Goal: Information Seeking & Learning: Learn about a topic

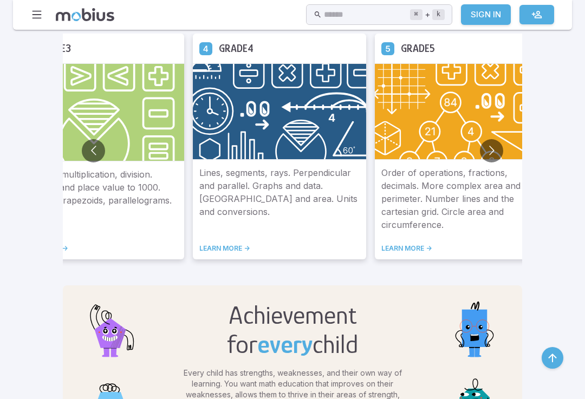
scroll to position [666, 0]
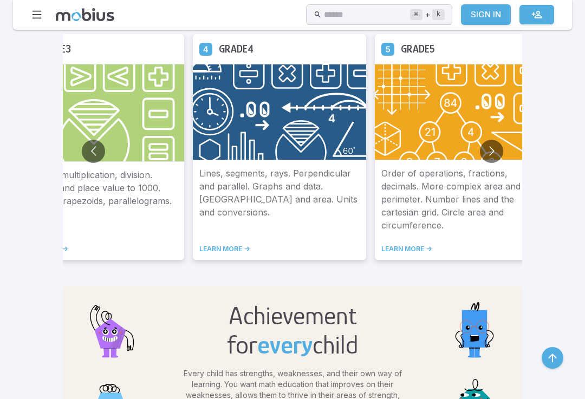
click at [424, 66] on img at bounding box center [461, 112] width 173 height 96
click at [401, 149] on img at bounding box center [461, 112] width 173 height 96
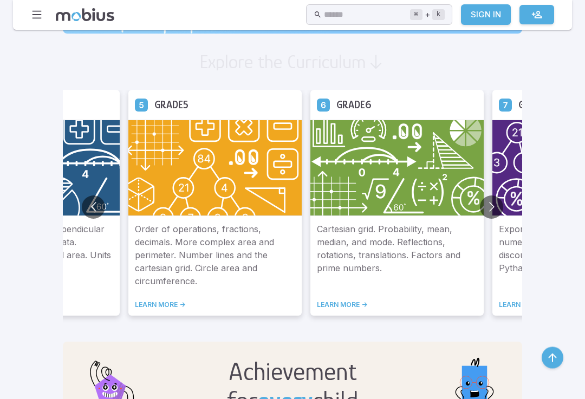
scroll to position [605, 0]
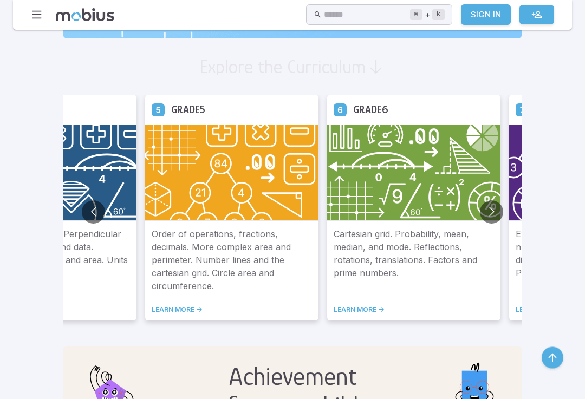
click at [187, 291] on p "Order of operations, fractions, decimals. More complex area and perimeter. Numb…" at bounding box center [232, 260] width 160 height 65
click at [152, 307] on link "LEARN MORE ->" at bounding box center [232, 310] width 160 height 9
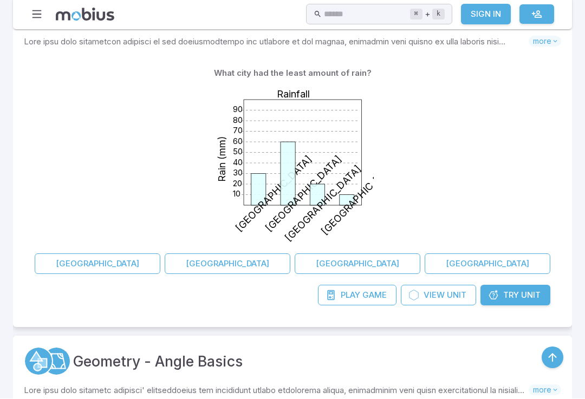
scroll to position [264, 0]
click at [518, 287] on link "Try Unit" at bounding box center [516, 295] width 70 height 21
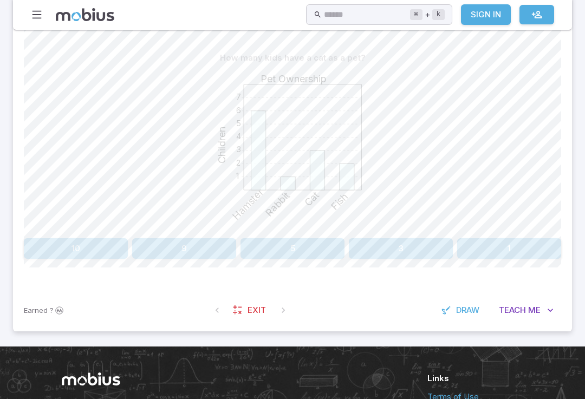
scroll to position [271, 0]
click at [429, 255] on button "3" at bounding box center [401, 249] width 104 height 21
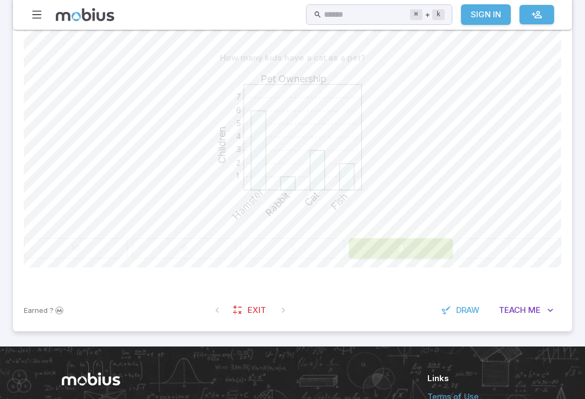
scroll to position [272, 0]
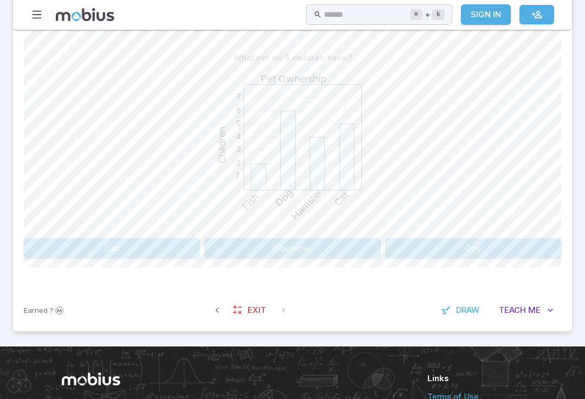
click at [155, 257] on button "Cat" at bounding box center [112, 248] width 176 height 21
click at [125, 250] on button "Dog" at bounding box center [89, 248] width 131 height 21
click at [276, 251] on button "Bird" at bounding box center [224, 248] width 131 height 21
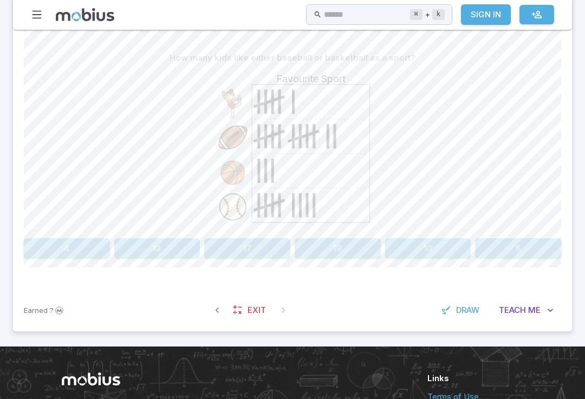
click at [329, 243] on button "19" at bounding box center [338, 248] width 86 height 21
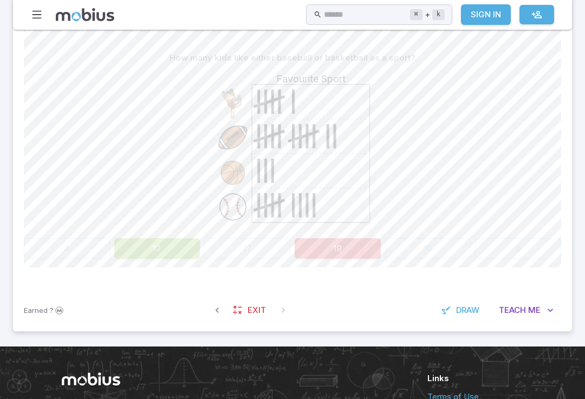
click at [169, 248] on button "12" at bounding box center [157, 248] width 86 height 21
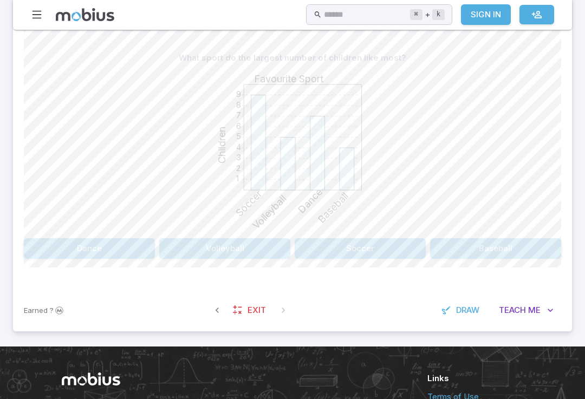
click at [364, 243] on button "Soccer" at bounding box center [360, 248] width 131 height 21
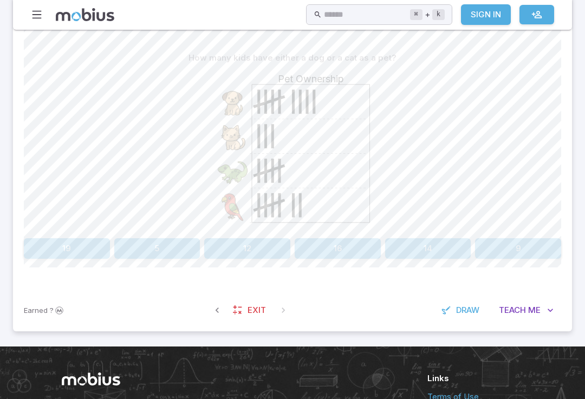
click at [267, 243] on button "12" at bounding box center [247, 248] width 86 height 21
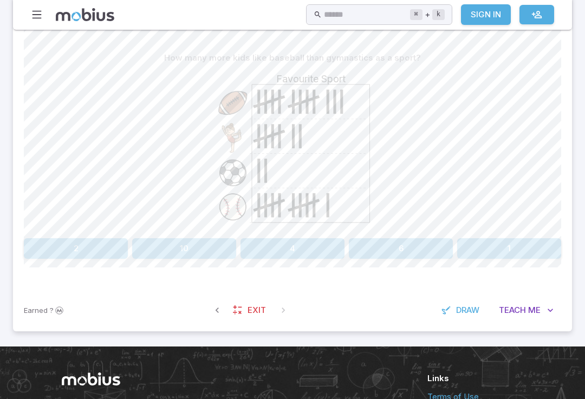
click at [151, 252] on button "10" at bounding box center [184, 248] width 104 height 21
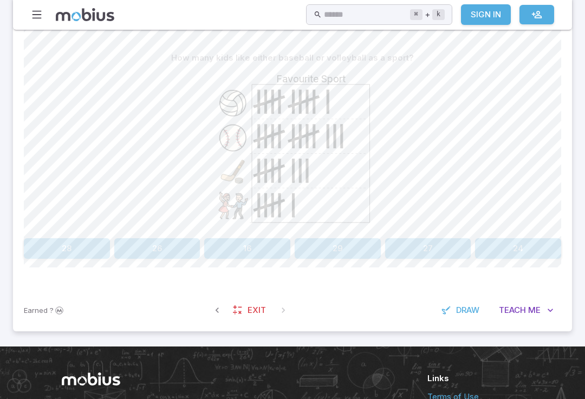
click at [514, 244] on button "24" at bounding box center [518, 248] width 86 height 21
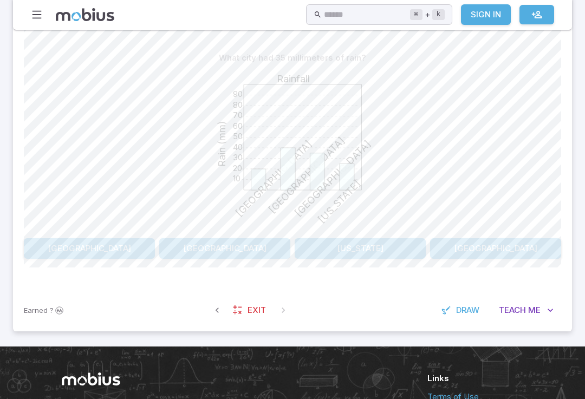
click at [377, 234] on div "What city had 35 millimeters of rain? 10 20 30 40 50 60 70 80 90 Rainfall Rain …" at bounding box center [292, 153] width 537 height 211
click at [371, 244] on button "[US_STATE]" at bounding box center [360, 248] width 131 height 21
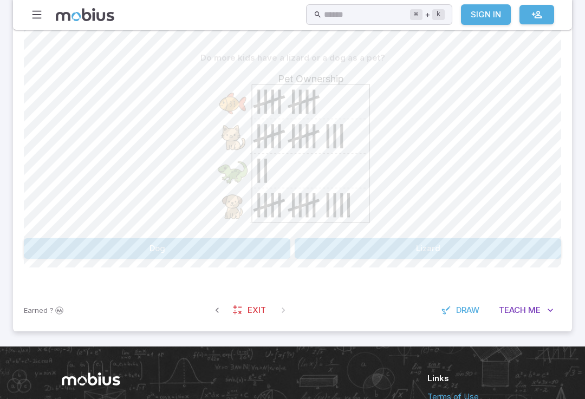
click at [271, 244] on button "Dog" at bounding box center [157, 248] width 267 height 21
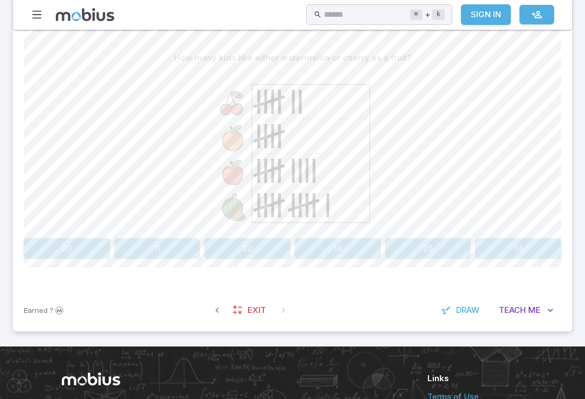
click at [468, 313] on span "Draw" at bounding box center [467, 310] width 23 height 12
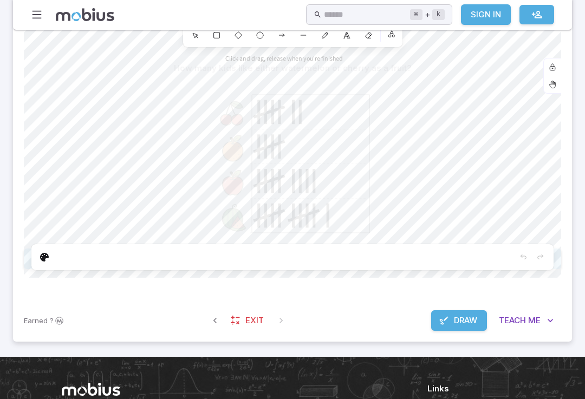
scroll to position [262, 0]
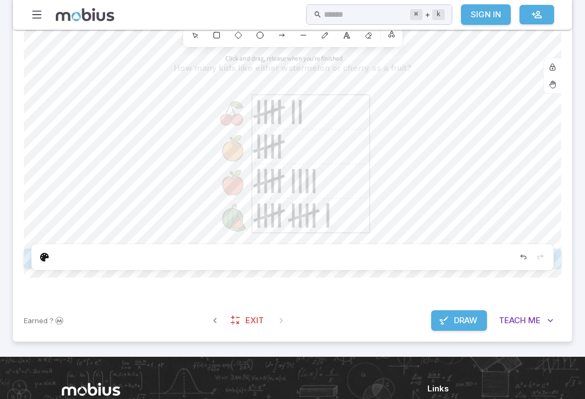
click at [459, 316] on span "Draw" at bounding box center [465, 321] width 23 height 12
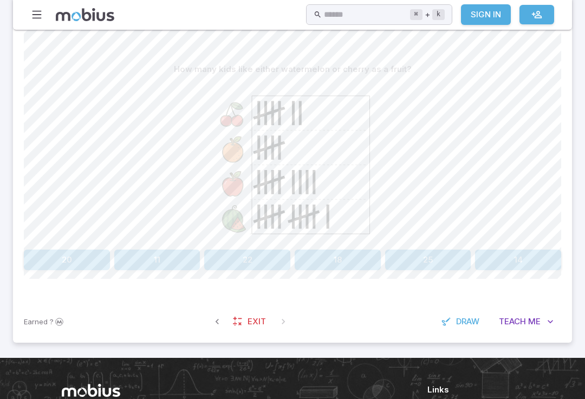
click at [523, 316] on span "Teach" at bounding box center [512, 322] width 27 height 12
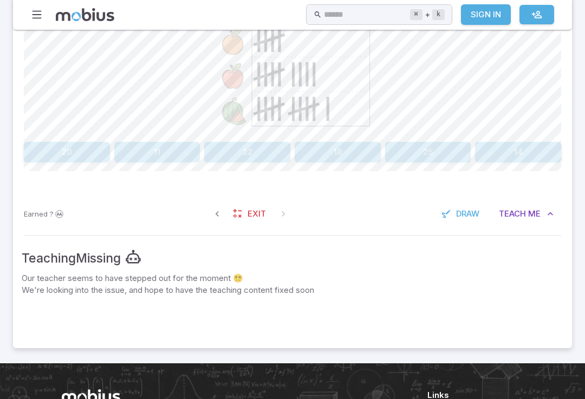
scroll to position [368, 0]
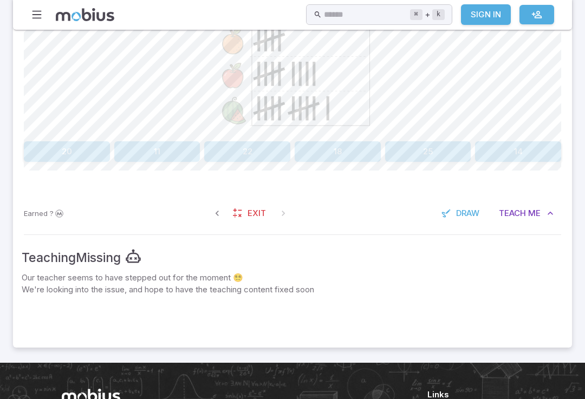
click at [528, 209] on button "Teach Me" at bounding box center [526, 214] width 70 height 21
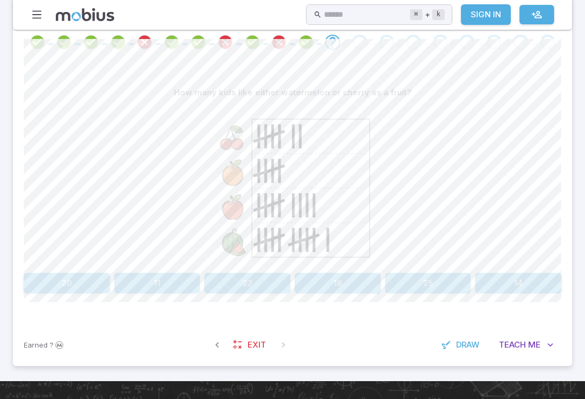
scroll to position [241, 0]
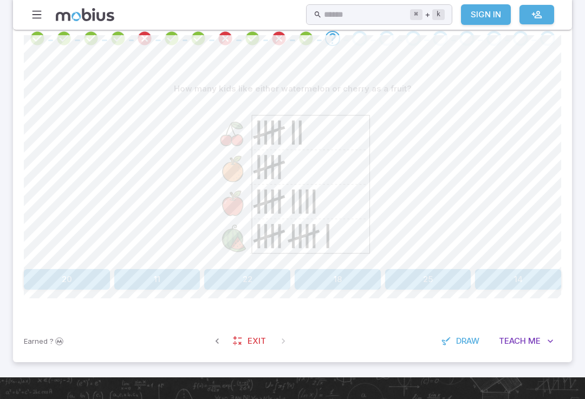
click at [262, 280] on button "22" at bounding box center [247, 279] width 86 height 21
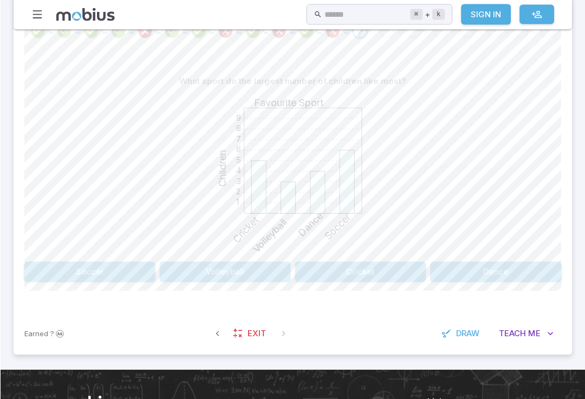
scroll to position [249, 0]
click at [101, 273] on button "Soccer" at bounding box center [89, 272] width 131 height 21
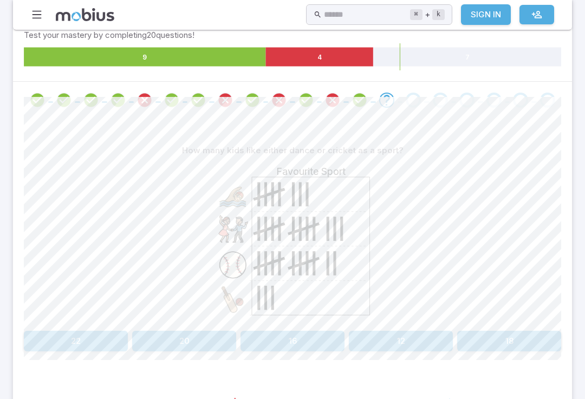
scroll to position [178, 0]
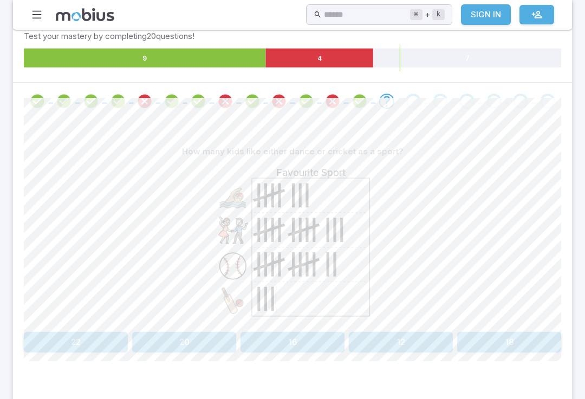
click at [97, 347] on button "22" at bounding box center [76, 343] width 104 height 21
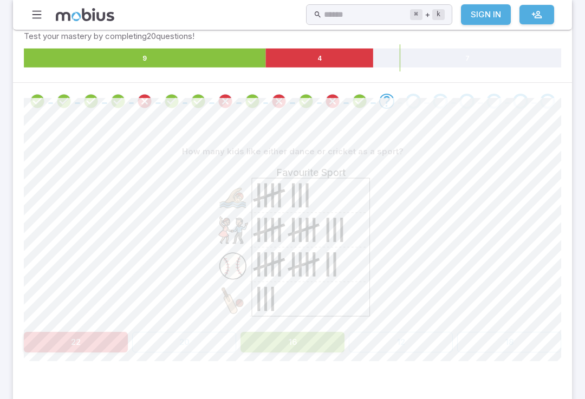
scroll to position [178, 0]
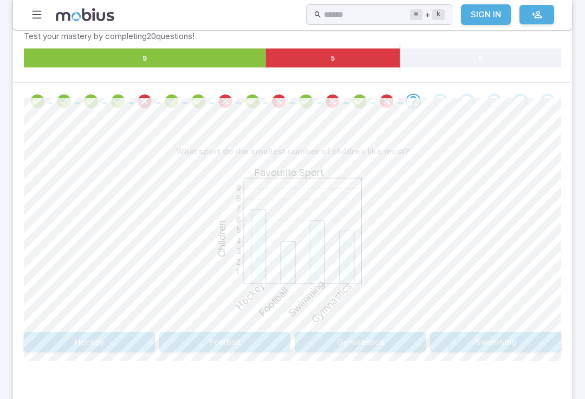
click at [228, 332] on button "Football" at bounding box center [224, 342] width 131 height 21
click at [269, 343] on button "Lizard" at bounding box center [224, 342] width 131 height 21
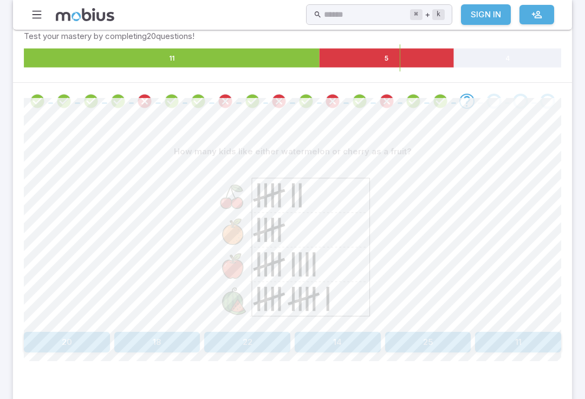
click at [176, 346] on button "18" at bounding box center [157, 342] width 86 height 21
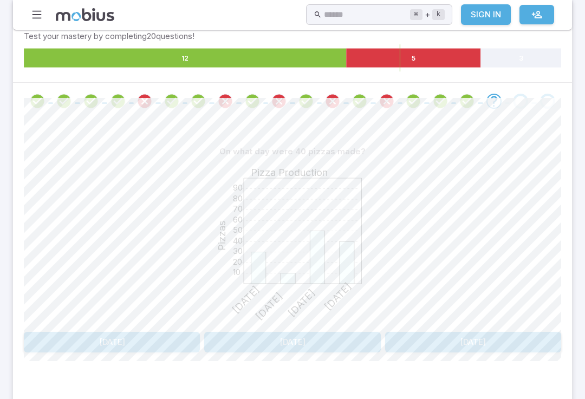
click at [163, 337] on button "[DATE]" at bounding box center [112, 342] width 176 height 21
click at [166, 340] on button "[DATE]" at bounding box center [112, 342] width 176 height 21
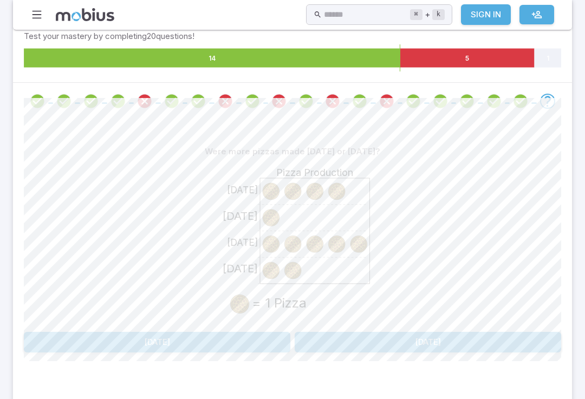
click at [233, 336] on button "[DATE]" at bounding box center [157, 342] width 267 height 21
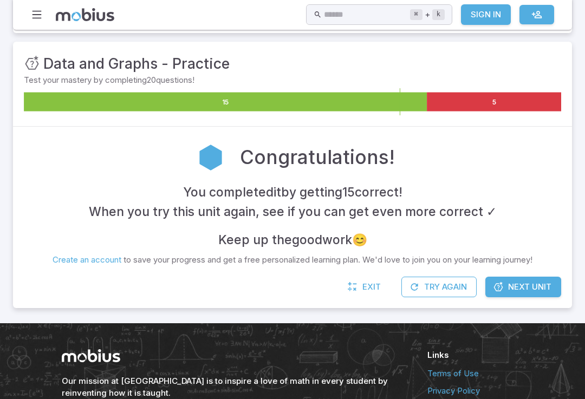
scroll to position [134, 0]
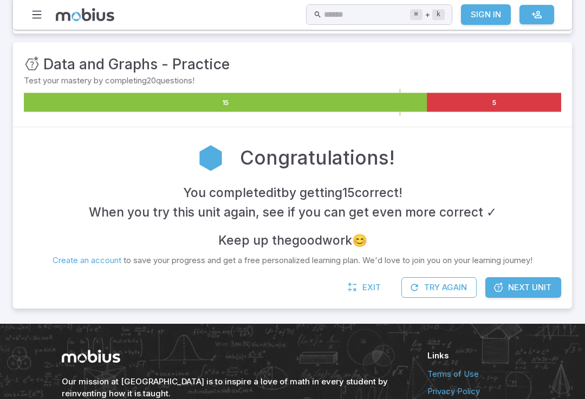
click at [533, 282] on span "Next Unit" at bounding box center [529, 288] width 43 height 12
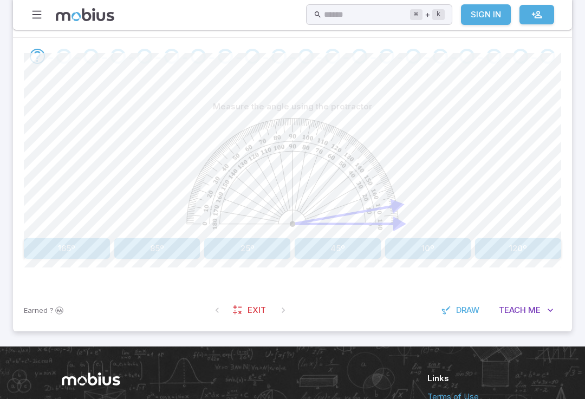
scroll to position [223, 0]
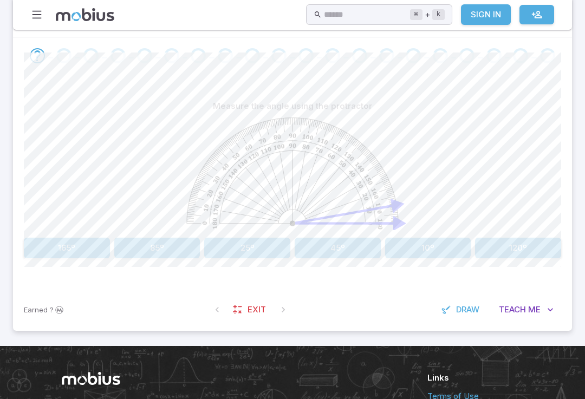
click at [382, 206] on icon at bounding box center [389, 207] width 28 height 5
click at [382, 205] on icon at bounding box center [389, 207] width 28 height 5
click at [387, 198] on image at bounding box center [292, 174] width 212 height 112
click at [380, 205] on image at bounding box center [292, 174] width 212 height 112
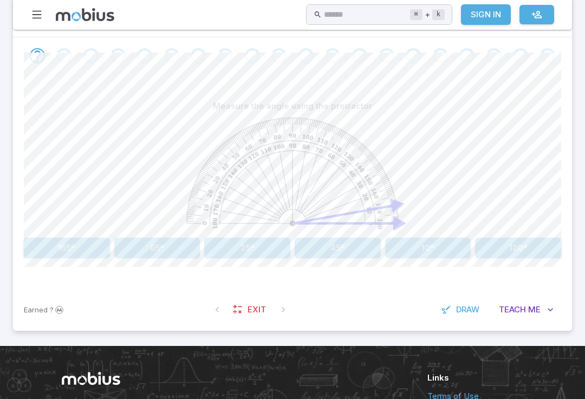
click at [348, 251] on button "45º" at bounding box center [338, 248] width 86 height 21
click at [527, 307] on button "Teach Me" at bounding box center [526, 310] width 70 height 21
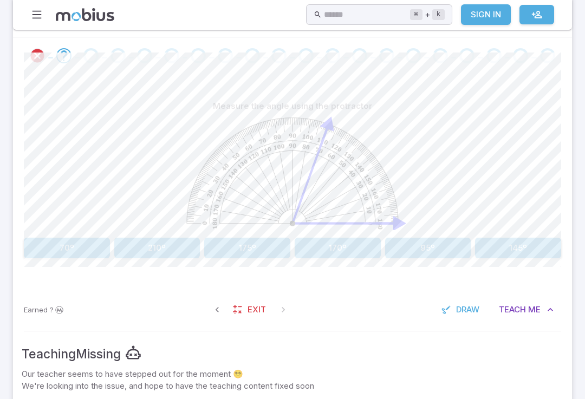
click at [527, 306] on button "Teach Me" at bounding box center [526, 310] width 70 height 21
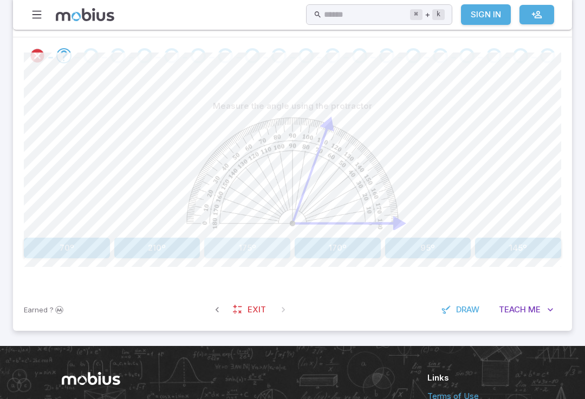
click at [263, 245] on button "175º" at bounding box center [247, 248] width 86 height 21
click at [262, 252] on button "80º" at bounding box center [247, 248] width 86 height 21
click at [83, 239] on button "15º" at bounding box center [67, 248] width 86 height 21
click at [267, 243] on button "45º" at bounding box center [247, 248] width 86 height 21
click at [83, 253] on button "80º" at bounding box center [67, 248] width 86 height 21
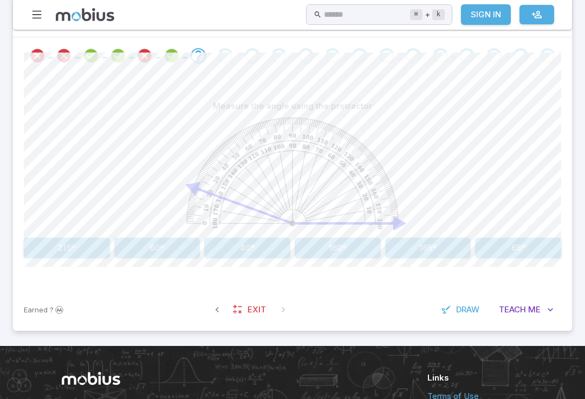
click at [267, 145] on image at bounding box center [292, 174] width 212 height 112
click at [431, 245] on button "185º" at bounding box center [428, 248] width 86 height 21
click at [346, 245] on button "70º" at bounding box center [338, 248] width 86 height 21
click at [73, 255] on button "100º" at bounding box center [67, 248] width 86 height 21
click at [257, 250] on button "10º" at bounding box center [247, 248] width 86 height 21
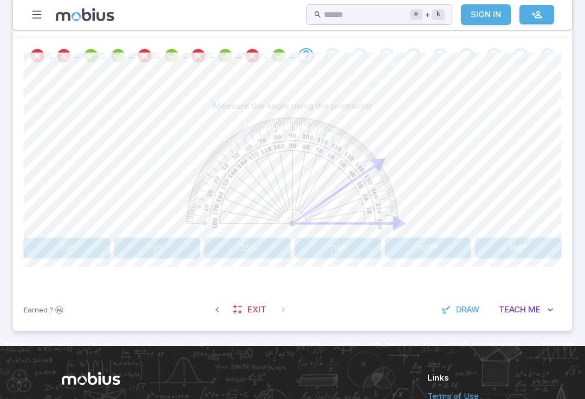
click at [241, 243] on button "35º" at bounding box center [247, 248] width 86 height 21
click at [343, 245] on button "70º" at bounding box center [338, 248] width 86 height 21
click at [224, 189] on image at bounding box center [292, 174] width 212 height 112
click at [174, 251] on button "60º" at bounding box center [157, 248] width 86 height 21
click at [148, 248] on button "40º" at bounding box center [157, 248] width 86 height 21
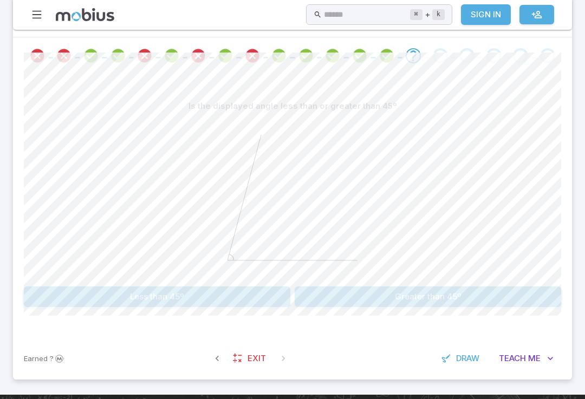
click at [420, 288] on button "Greater than 45º" at bounding box center [428, 297] width 267 height 21
click at [336, 51] on icon "Review your answer" at bounding box center [332, 56] width 16 height 16
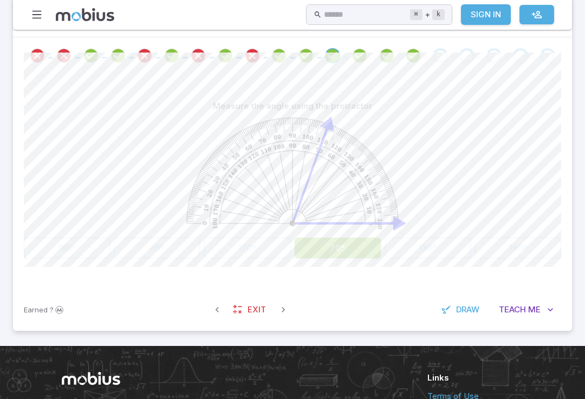
click at [425, 53] on div at bounding box center [413, 55] width 27 height 15
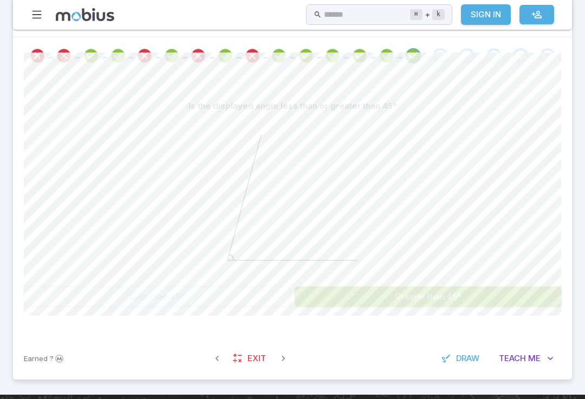
click at [438, 54] on div "Go to the next question" at bounding box center [440, 55] width 15 height 15
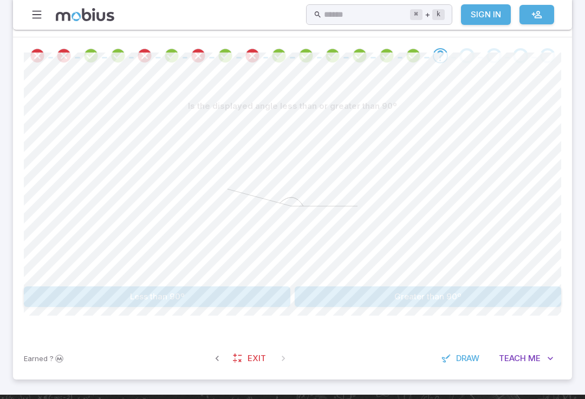
click at [463, 301] on button "Greater than 90º" at bounding box center [428, 297] width 267 height 21
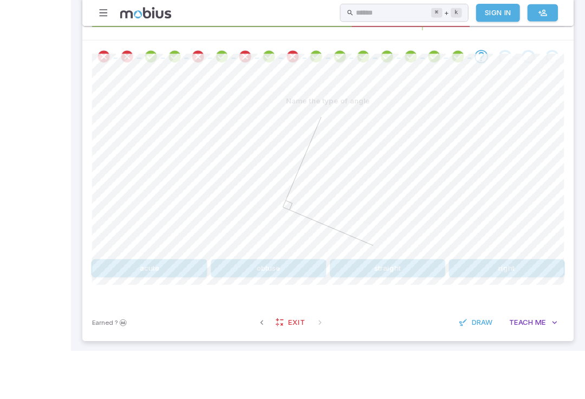
scroll to position [284, 0]
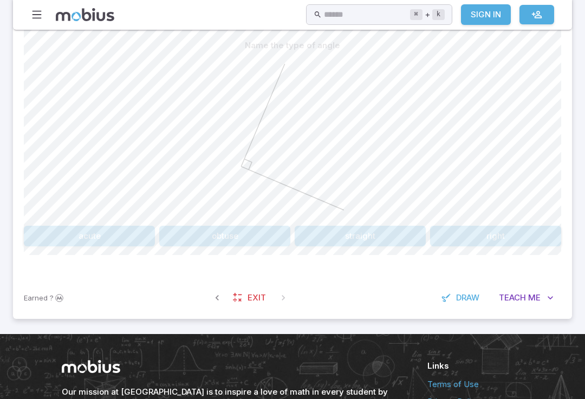
click at [209, 230] on button "obtuse" at bounding box center [224, 236] width 131 height 21
click at [127, 237] on button "Acute" at bounding box center [157, 236] width 267 height 21
click at [202, 233] on button "obtuse" at bounding box center [224, 236] width 131 height 21
click at [109, 228] on button "Radical" at bounding box center [157, 236] width 267 height 21
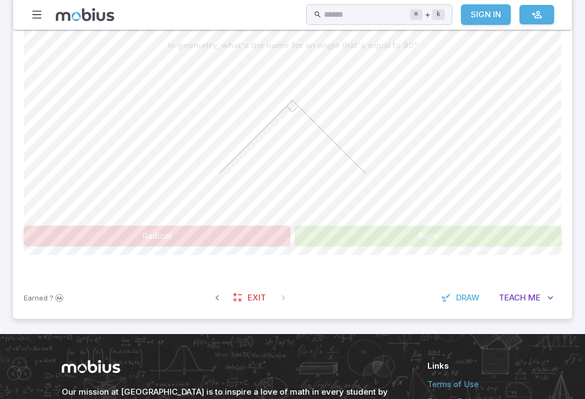
click at [470, 235] on button "Right" at bounding box center [428, 236] width 267 height 21
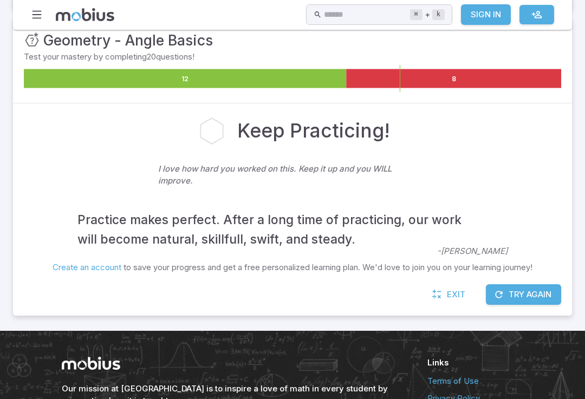
scroll to position [157, 0]
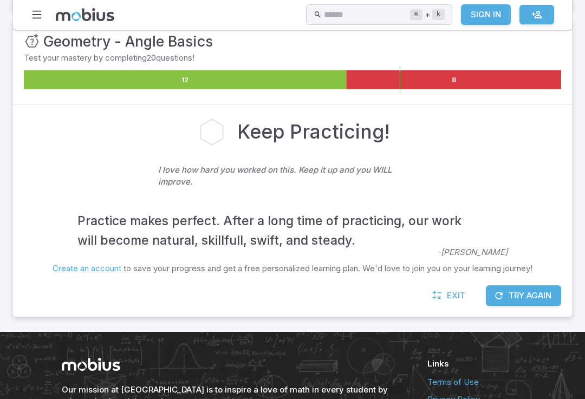
click at [527, 298] on button "Try Again" at bounding box center [523, 295] width 75 height 21
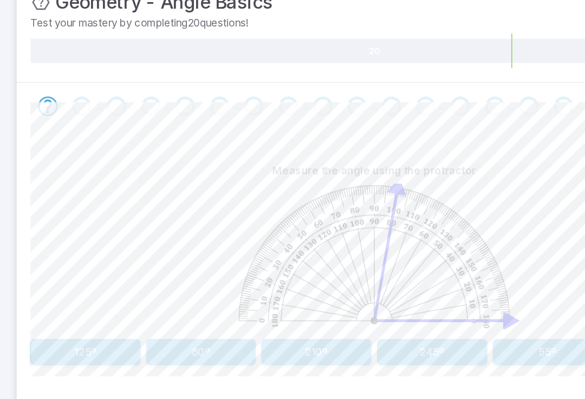
scroll to position [142, 0]
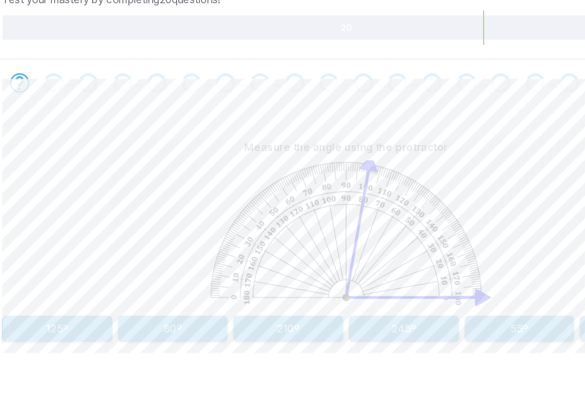
click at [139, 320] on button "80º" at bounding box center [157, 330] width 86 height 21
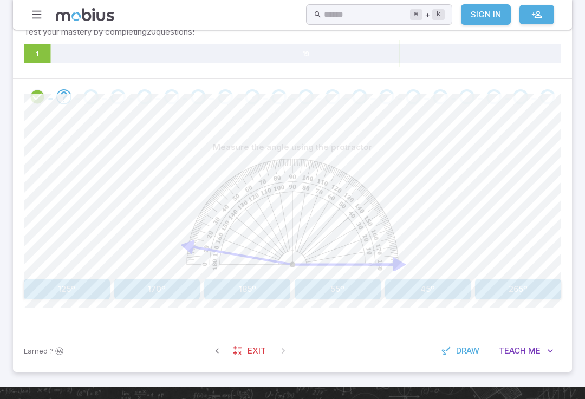
scroll to position [302, 0]
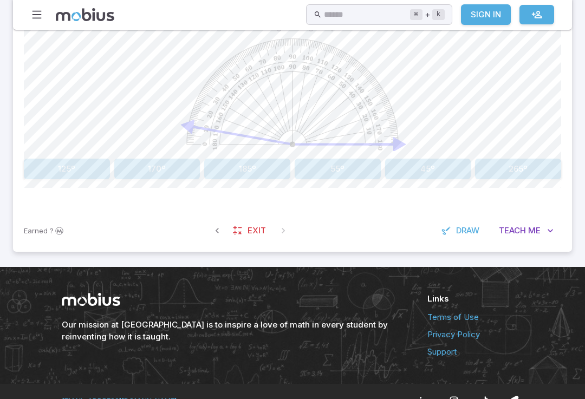
click at [544, 228] on button "Teach Me" at bounding box center [526, 231] width 70 height 21
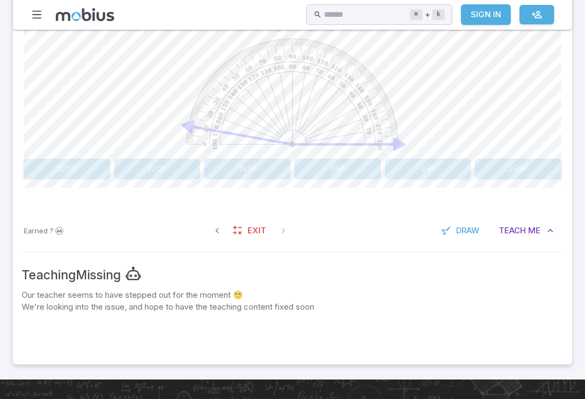
scroll to position [303, 0]
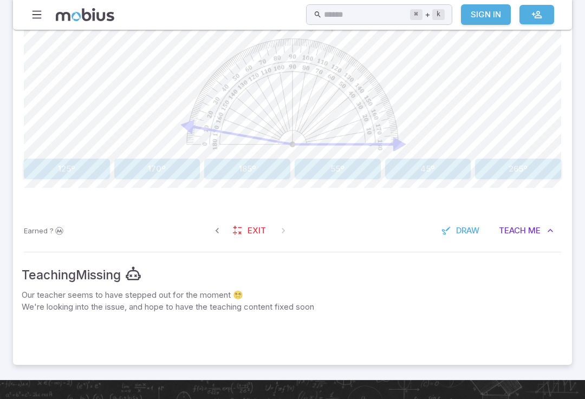
click at [524, 230] on span "Teach" at bounding box center [512, 231] width 27 height 12
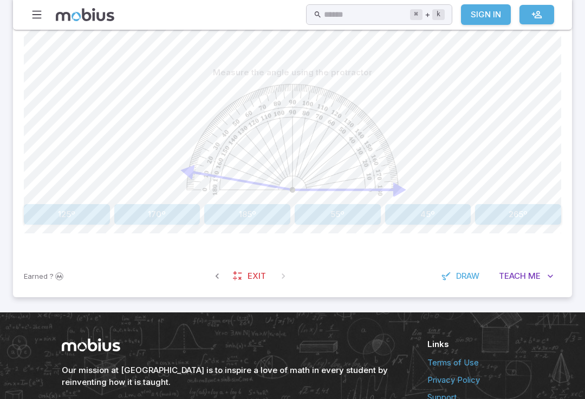
scroll to position [256, 0]
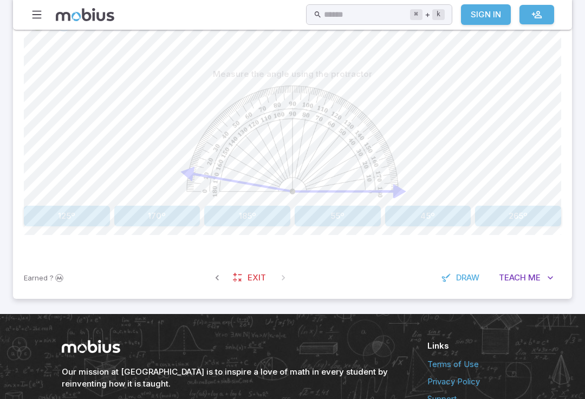
click at [158, 221] on button "170º" at bounding box center [157, 216] width 86 height 21
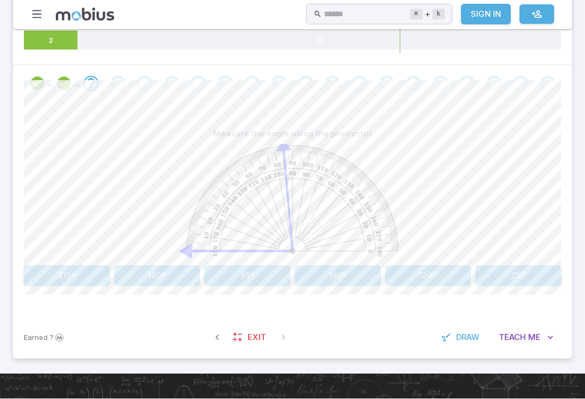
scroll to position [196, 0]
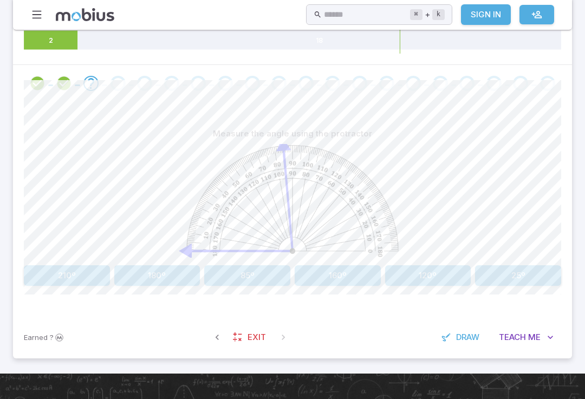
click at [264, 284] on button "85º" at bounding box center [247, 275] width 86 height 21
click at [53, 274] on button "160º" at bounding box center [67, 275] width 86 height 21
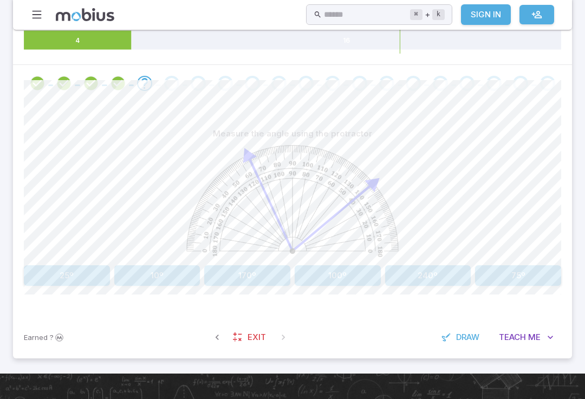
click at [547, 278] on button "75º" at bounding box center [518, 275] width 86 height 21
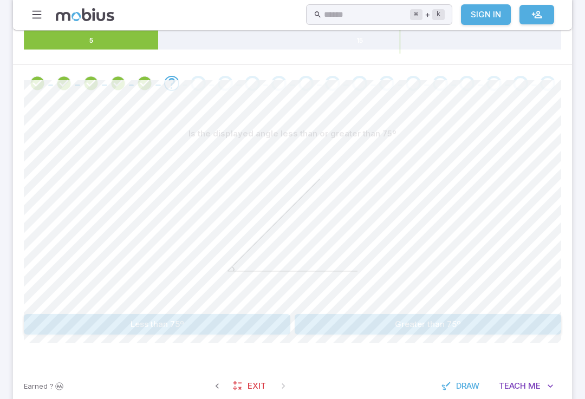
click at [213, 322] on button "Less than 75º" at bounding box center [157, 324] width 267 height 21
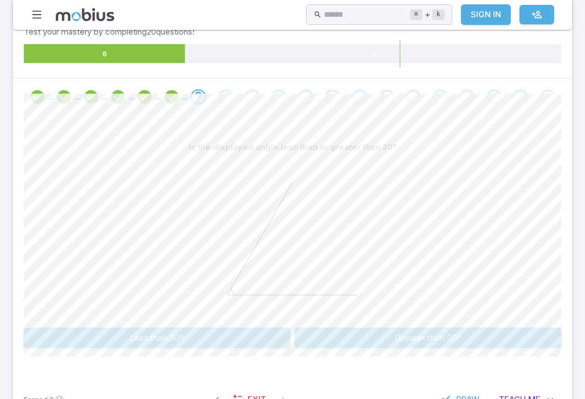
scroll to position [181, 0]
click at [407, 339] on button "Greater than 30º" at bounding box center [428, 339] width 267 height 21
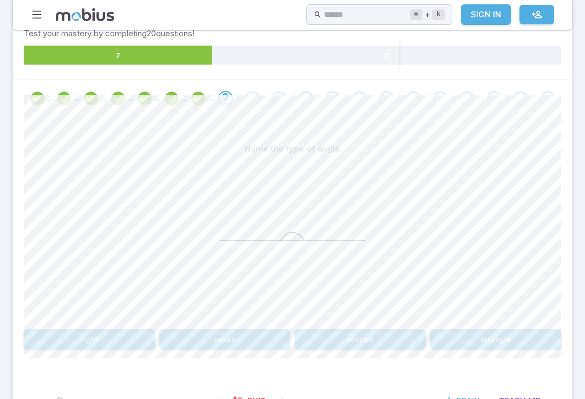
click at [547, 329] on button "straight" at bounding box center [495, 339] width 131 height 21
click at [335, 334] on button "90" at bounding box center [292, 339] width 176 height 21
click at [359, 347] on button "right" at bounding box center [360, 339] width 131 height 21
click at [80, 324] on div "Is the following angle 'Obtuse' (greater than 90º) Is an Obtuse angle Is not an…" at bounding box center [292, 244] width 537 height 211
click at [83, 333] on button "Is an Obtuse angle" at bounding box center [157, 339] width 267 height 21
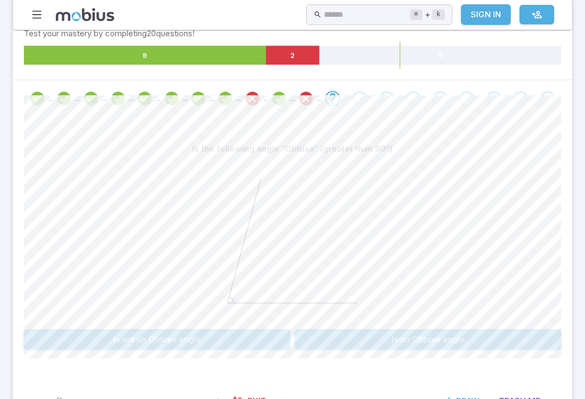
click at [329, 340] on button "Is an Obtuse angle" at bounding box center [428, 339] width 267 height 21
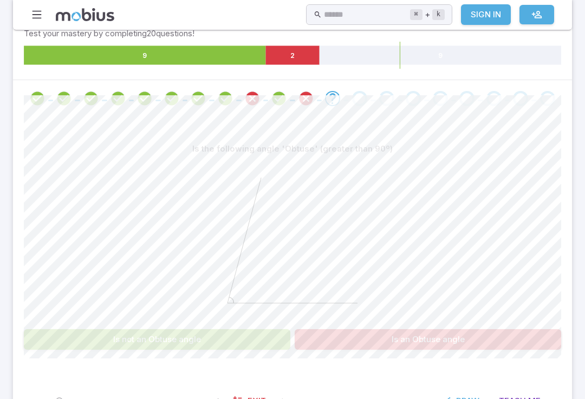
click at [105, 317] on div at bounding box center [292, 242] width 537 height 166
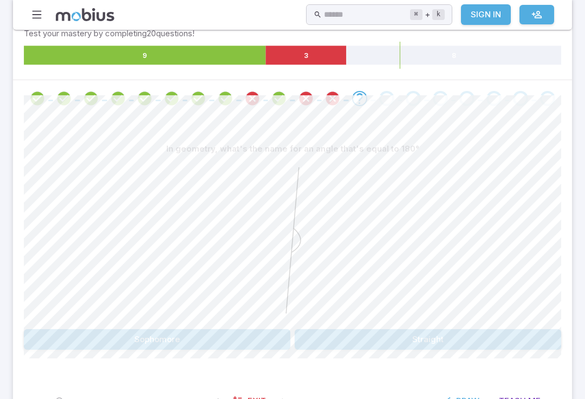
click at [372, 355] on div "In geometry, what's the name for an angle that's equal to 180° Sophomore Straig…" at bounding box center [292, 248] width 537 height 263
click at [378, 338] on button "Straight" at bounding box center [428, 339] width 267 height 21
click at [225, 345] on button "Less than 90º" at bounding box center [157, 339] width 267 height 21
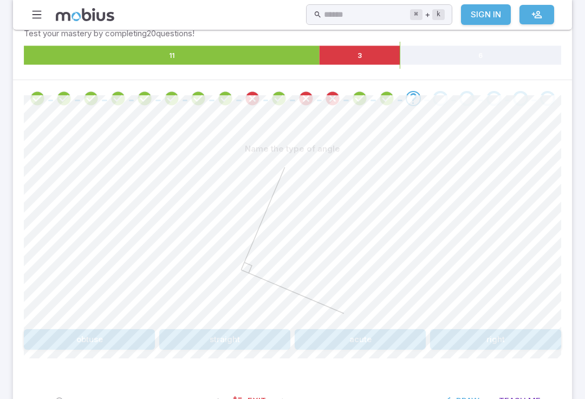
click at [74, 339] on button "obtuse" at bounding box center [89, 339] width 131 height 21
click at [378, 341] on button "Greater than 60º" at bounding box center [428, 339] width 267 height 21
click at [328, 334] on button "Is not an Acute angle" at bounding box center [428, 339] width 267 height 21
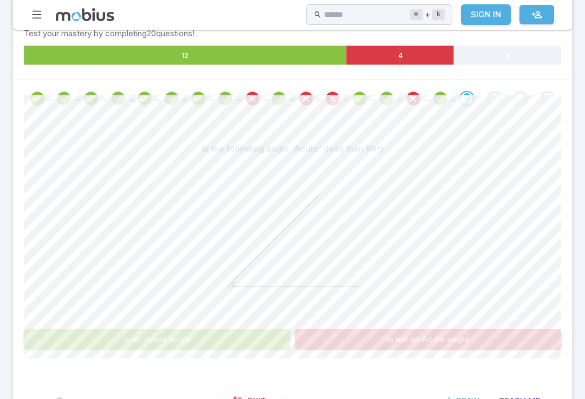
click at [203, 338] on button "Is an Acute angle" at bounding box center [157, 339] width 267 height 21
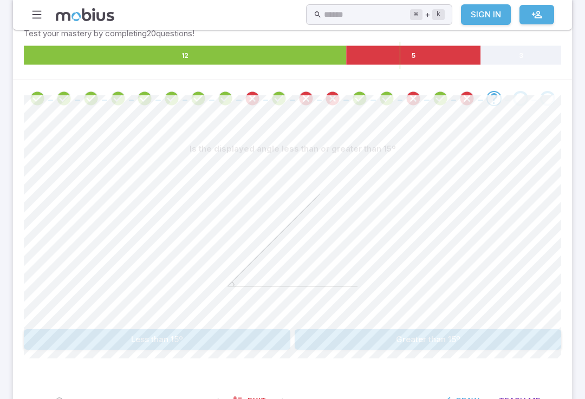
click at [248, 347] on button "Less than 15º" at bounding box center [157, 339] width 267 height 21
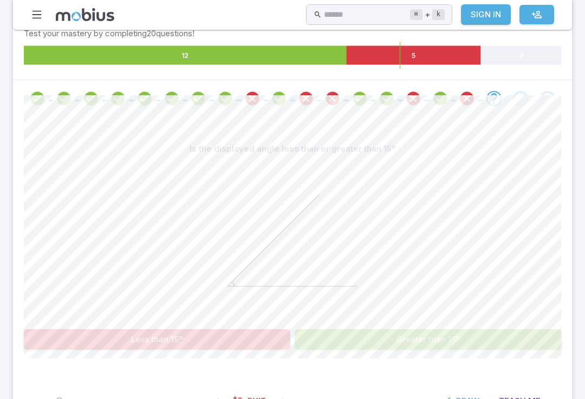
click at [421, 344] on button "Greater than 15º" at bounding box center [428, 339] width 267 height 21
click at [456, 315] on div at bounding box center [292, 242] width 537 height 166
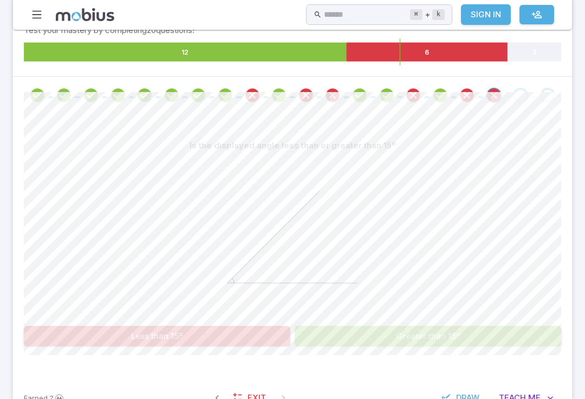
click at [471, 307] on div at bounding box center [292, 239] width 537 height 166
click at [469, 326] on button "Greater than 15º" at bounding box center [428, 336] width 267 height 21
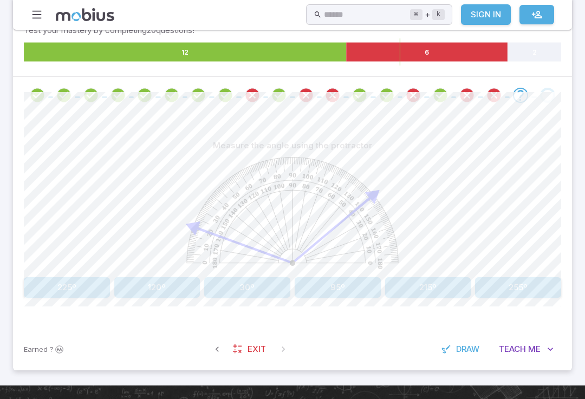
click at [143, 284] on button "120º" at bounding box center [157, 287] width 86 height 21
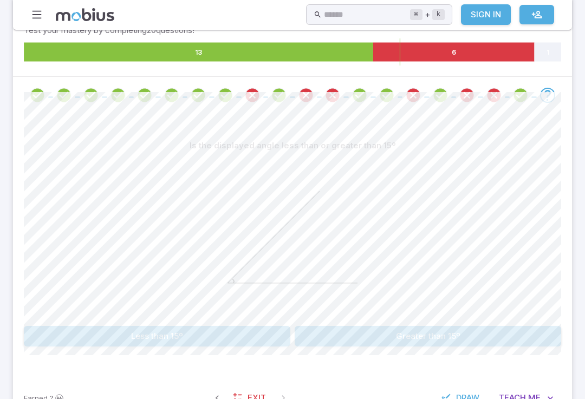
click at [329, 182] on icon at bounding box center [292, 237] width 163 height 163
click at [463, 332] on button "Greater than 15º" at bounding box center [428, 336] width 267 height 21
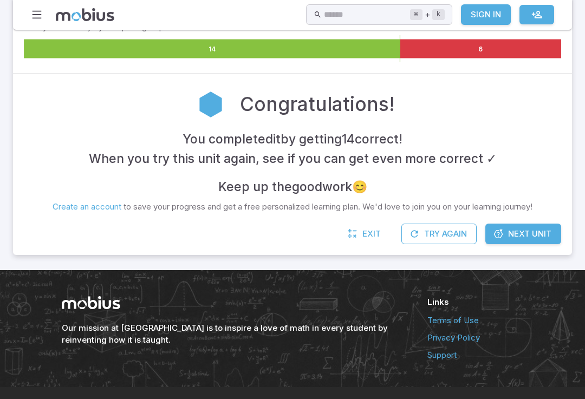
scroll to position [187, 0]
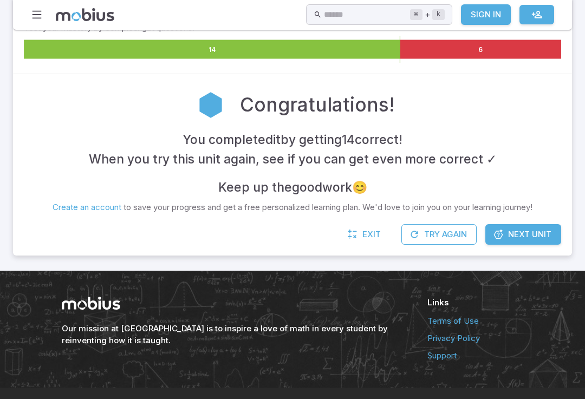
click at [521, 230] on span "Next Unit" at bounding box center [529, 235] width 43 height 12
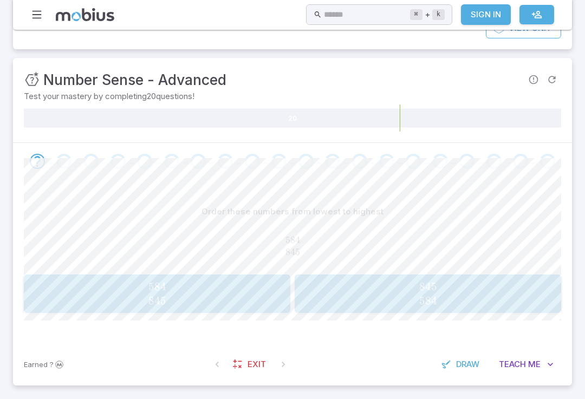
scroll to position [117, 0]
click at [157, 287] on span "584" at bounding box center [157, 288] width 18 height 14
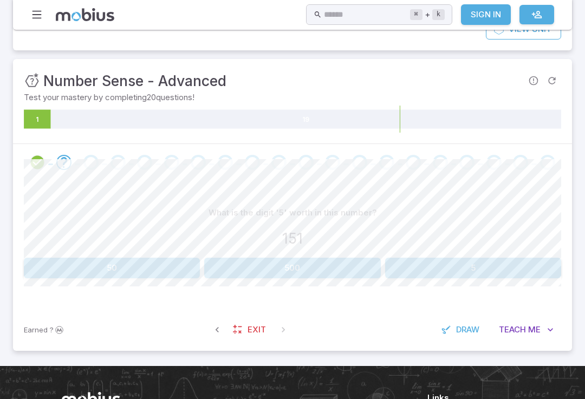
click at [256, 263] on button "500" at bounding box center [292, 268] width 176 height 21
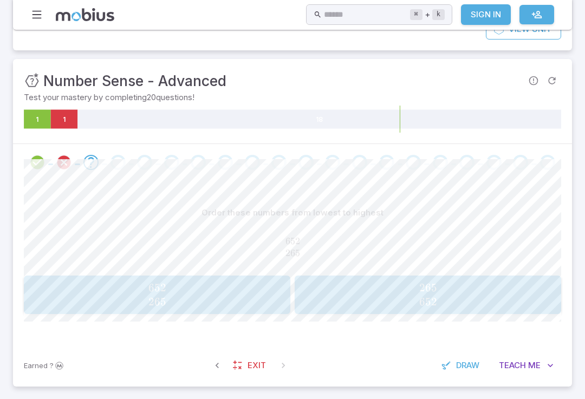
click at [329, 277] on button "265 652 265\\652 265 652" at bounding box center [428, 295] width 267 height 38
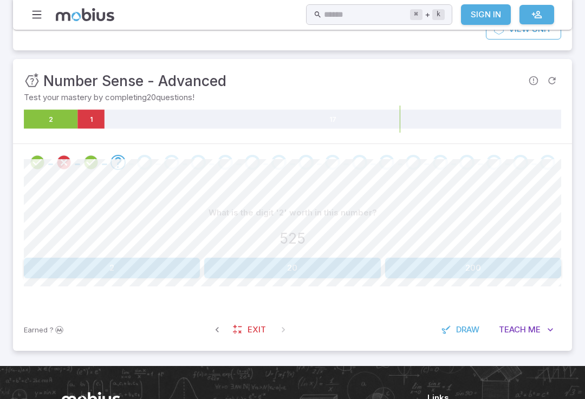
click at [235, 275] on button "20" at bounding box center [292, 268] width 176 height 21
click at [137, 275] on button "70" at bounding box center [157, 268] width 86 height 21
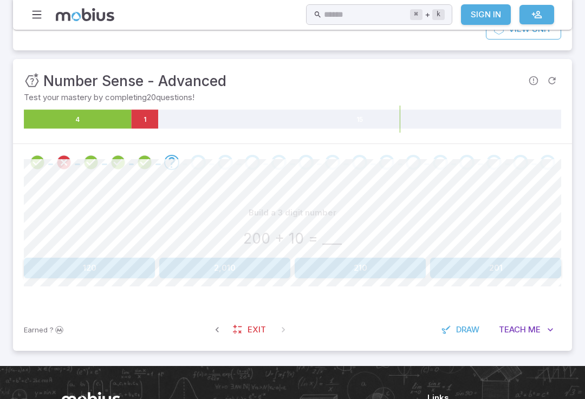
click at [351, 276] on button "210" at bounding box center [360, 268] width 131 height 21
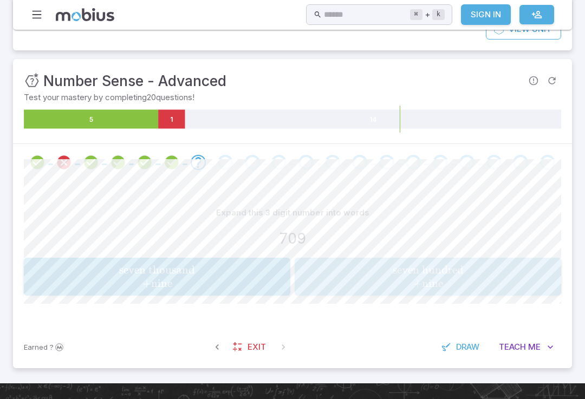
click at [488, 264] on span "seven hundred + nine" at bounding box center [427, 276] width 259 height 27
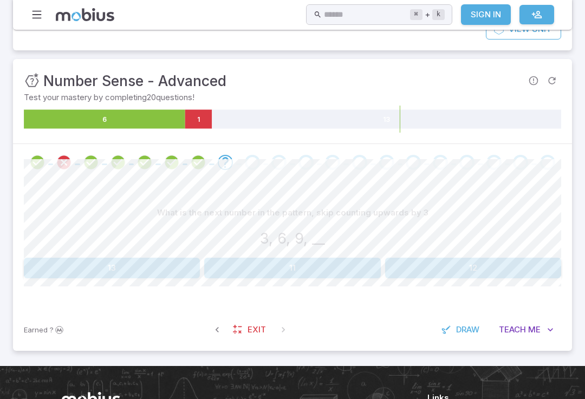
click at [485, 260] on button "12" at bounding box center [473, 268] width 176 height 21
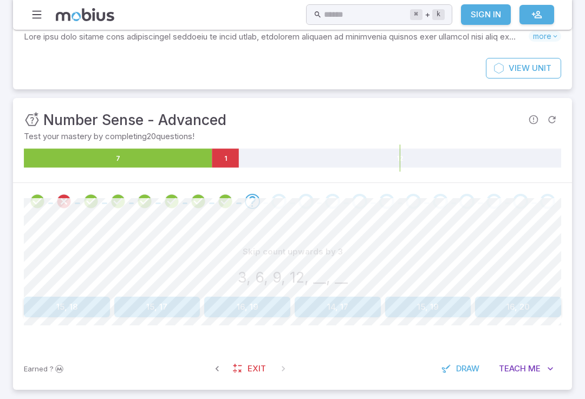
scroll to position [72, 0]
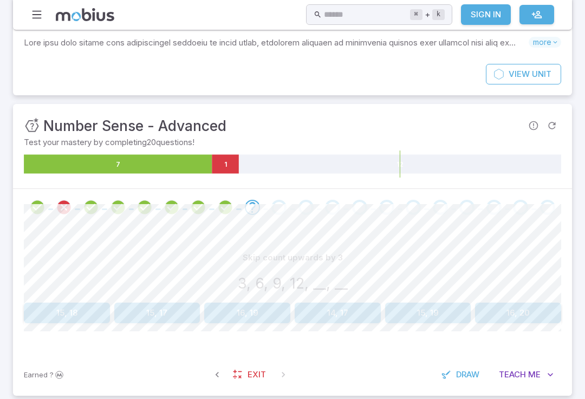
click at [54, 316] on button "15, 18" at bounding box center [67, 313] width 86 height 21
click at [350, 320] on button "20, 25, 30" at bounding box center [338, 313] width 86 height 21
click at [244, 317] on button "15, 20, 25" at bounding box center [247, 313] width 86 height 21
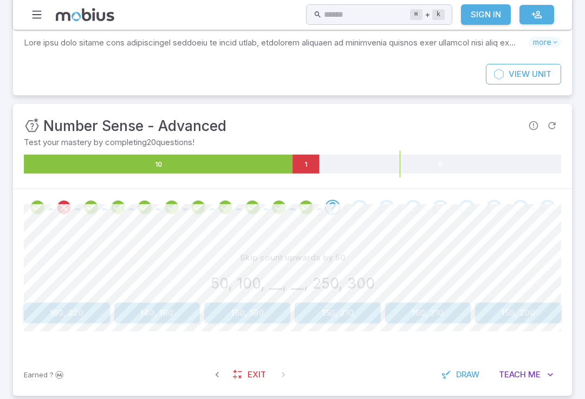
click at [242, 317] on button "150, 190" at bounding box center [247, 313] width 86 height 21
click at [526, 308] on button "9, 12, 15" at bounding box center [518, 313] width 86 height 21
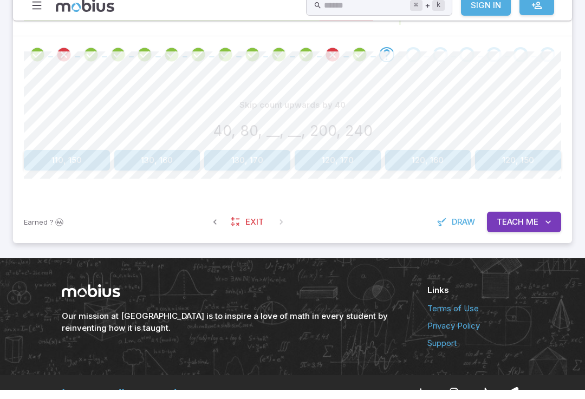
scroll to position [0, 0]
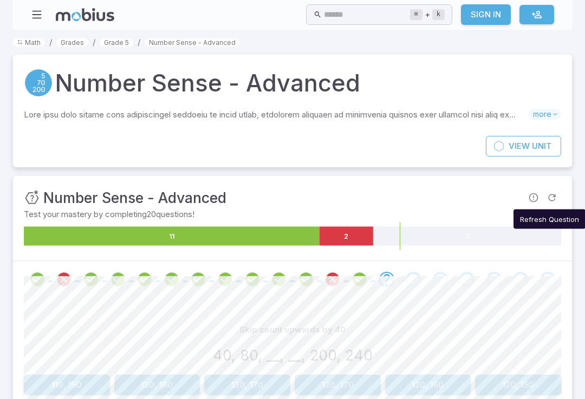
click at [548, 113] on span "more" at bounding box center [545, 114] width 33 height 11
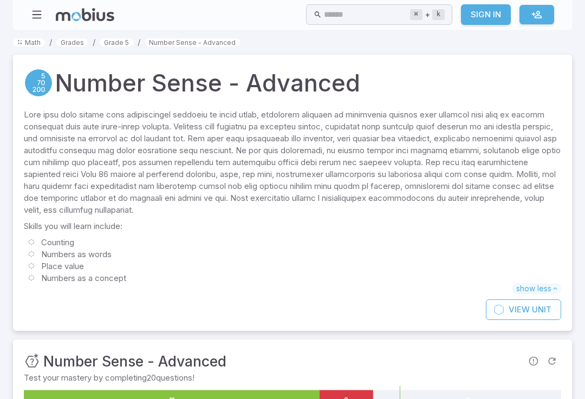
click at [550, 283] on span "show less" at bounding box center [536, 288] width 49 height 11
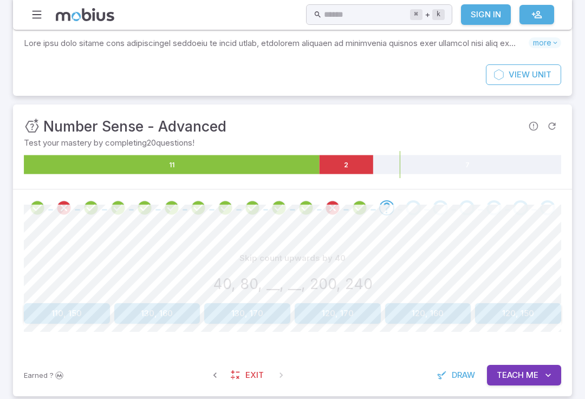
scroll to position [72, 0]
click at [369, 321] on button "120, 170" at bounding box center [338, 313] width 86 height 21
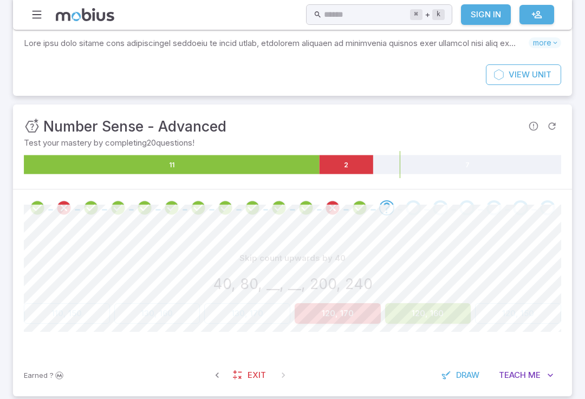
click at [346, 312] on button "120, 170" at bounding box center [338, 313] width 86 height 21
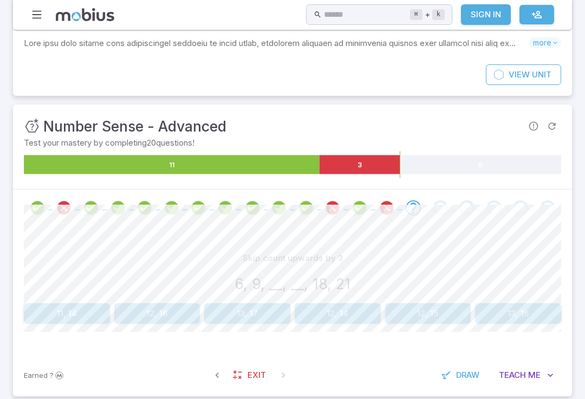
click at [408, 320] on button "12, 15" at bounding box center [428, 313] width 86 height 21
click at [152, 314] on button "15, 20, 25" at bounding box center [157, 313] width 86 height 21
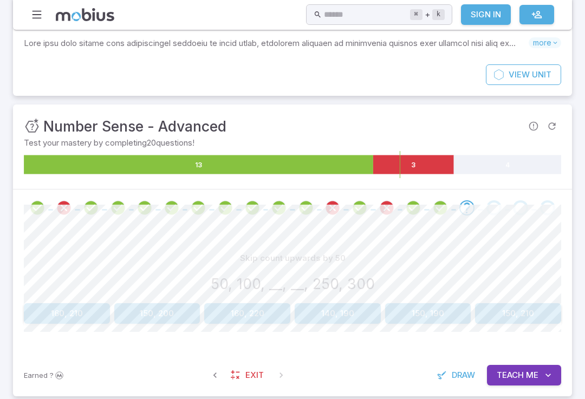
click at [157, 308] on button "150, 200" at bounding box center [157, 313] width 86 height 21
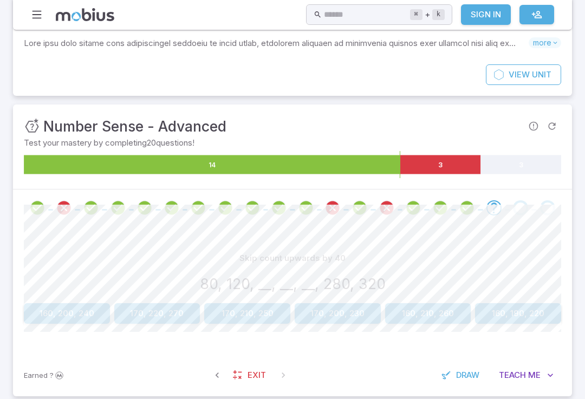
click at [67, 303] on button "160, 200, 240" at bounding box center [67, 313] width 86 height 21
click at [523, 304] on button "12, 8" at bounding box center [518, 313] width 86 height 21
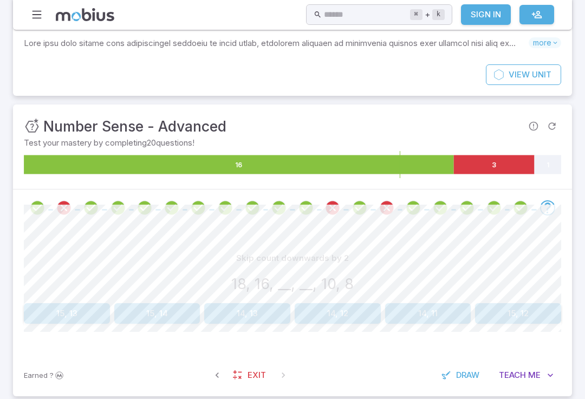
click at [361, 308] on button "14, 12" at bounding box center [338, 313] width 86 height 21
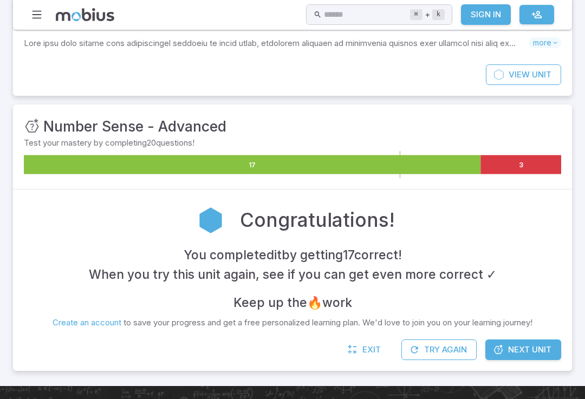
click at [540, 347] on span "Next Unit" at bounding box center [529, 350] width 43 height 12
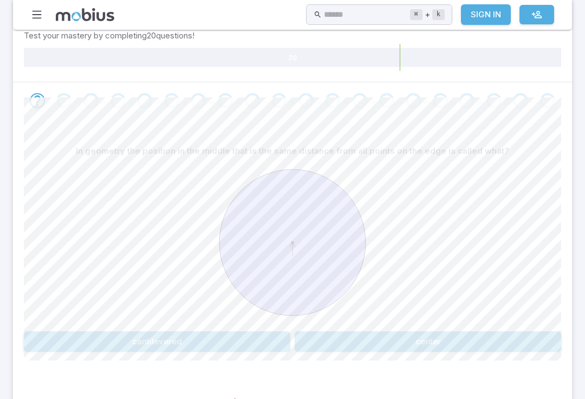
scroll to position [223, 0]
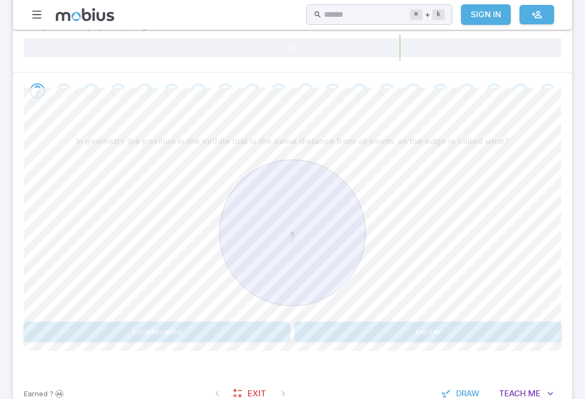
click at [98, 328] on button "cantilevered" at bounding box center [157, 332] width 267 height 21
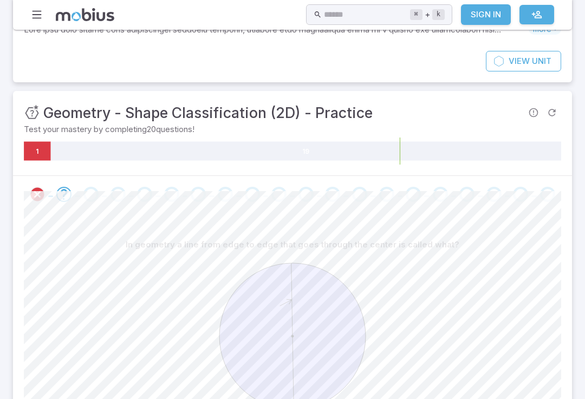
scroll to position [118, 0]
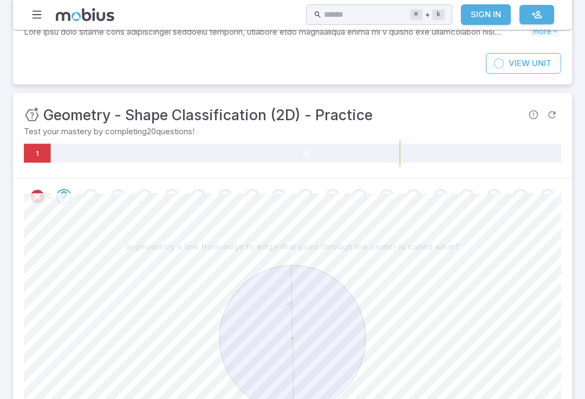
click at [33, 191] on icon "Review your answer" at bounding box center [37, 197] width 16 height 16
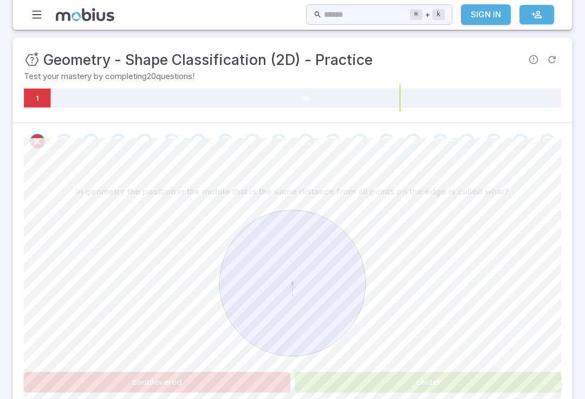
scroll to position [173, 0]
click at [432, 374] on button "center" at bounding box center [428, 382] width 267 height 21
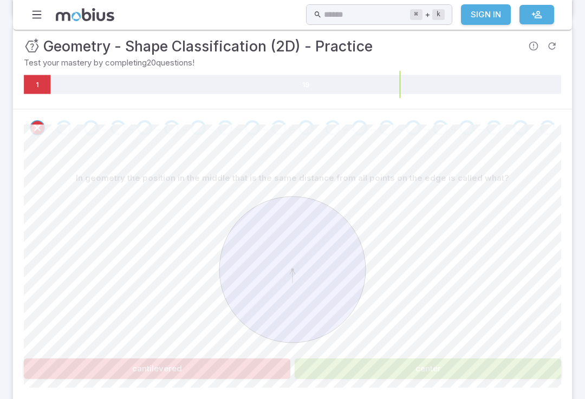
scroll to position [186, 0]
click at [76, 123] on div at bounding box center [64, 127] width 27 height 15
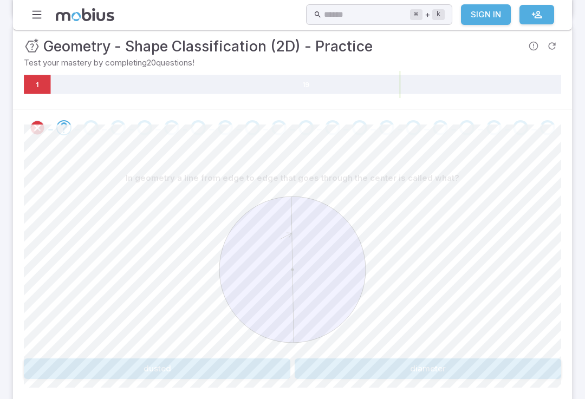
click at [99, 125] on span at bounding box center [91, 127] width 18 height 15
click at [416, 128] on div "Go to the next question" at bounding box center [413, 127] width 15 height 15
click at [408, 127] on div "Go to the next question" at bounding box center [413, 127] width 15 height 15
click at [418, 128] on div "Go to the next question" at bounding box center [413, 127] width 15 height 15
click at [411, 121] on div "Go to the next question" at bounding box center [413, 127] width 15 height 15
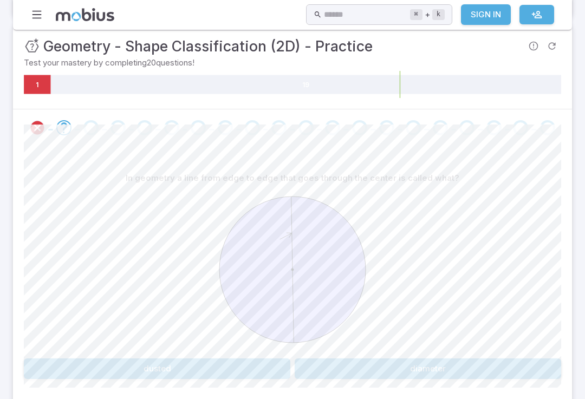
click at [78, 129] on div at bounding box center [90, 127] width 27 height 15
click at [435, 370] on button "diameter" at bounding box center [428, 369] width 267 height 21
click at [417, 377] on button "It is not a diameter" at bounding box center [428, 369] width 267 height 21
click at [534, 368] on button "circumference" at bounding box center [518, 369] width 86 height 21
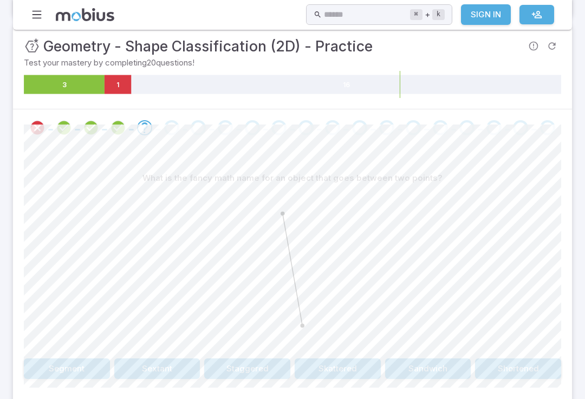
click at [72, 364] on button "Segment" at bounding box center [67, 369] width 86 height 21
click at [327, 369] on button "ray" at bounding box center [292, 369] width 176 height 21
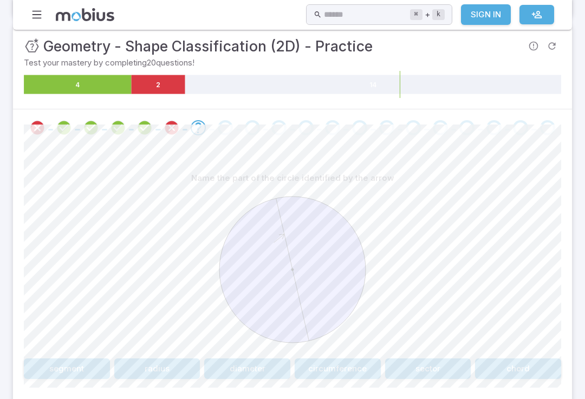
click at [164, 370] on button "radius" at bounding box center [157, 369] width 86 height 21
click at [217, 368] on button "cantilevered" at bounding box center [157, 369] width 267 height 21
click at [264, 361] on button "centrifugal" at bounding box center [157, 369] width 267 height 21
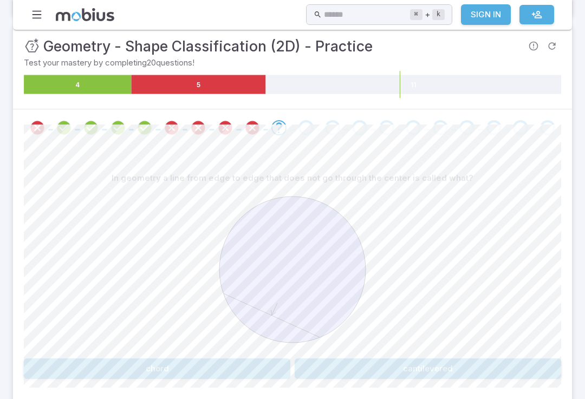
click at [450, 375] on button "cantilevered" at bounding box center [428, 369] width 267 height 21
click at [238, 365] on button "center" at bounding box center [157, 369] width 267 height 21
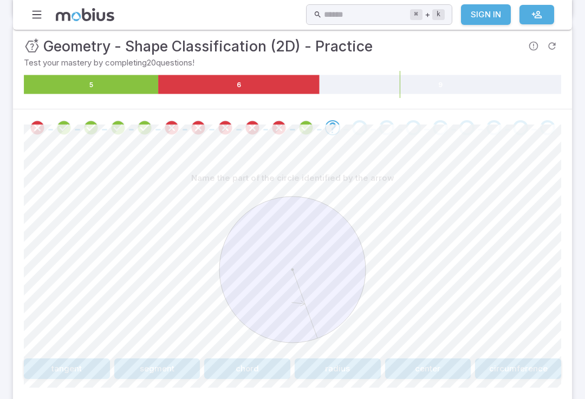
click at [530, 369] on button "circumference" at bounding box center [518, 369] width 86 height 21
click at [27, 125] on div at bounding box center [37, 127] width 27 height 15
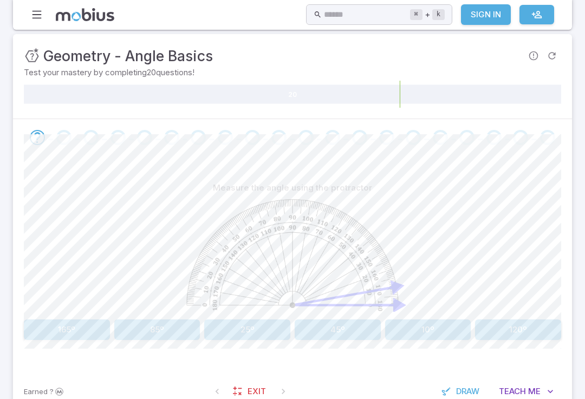
scroll to position [140, 0]
